Goal: Task Accomplishment & Management: Manage account settings

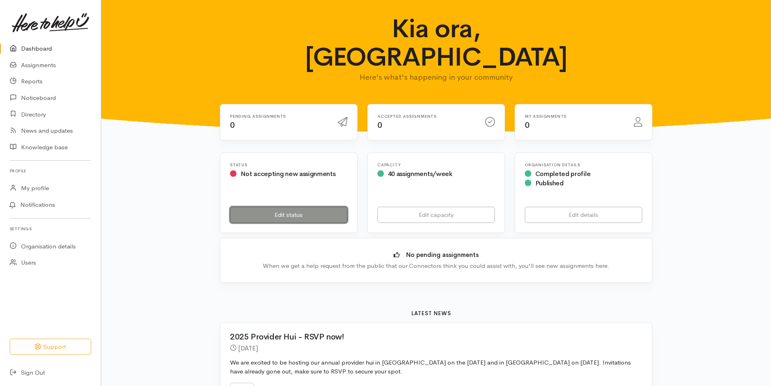
click at [302, 207] on link "Edit status" at bounding box center [288, 215] width 117 height 17
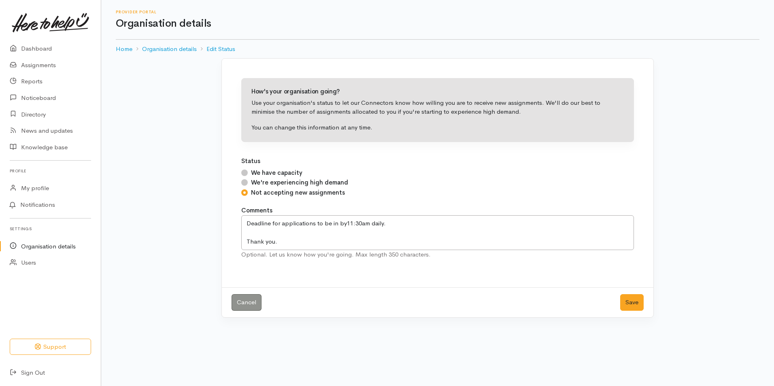
click at [241, 172] on input "We have capacity" at bounding box center [244, 173] width 6 height 6
radio input "true"
click at [629, 300] on button "Save" at bounding box center [631, 302] width 23 height 17
